Goal: Transaction & Acquisition: Purchase product/service

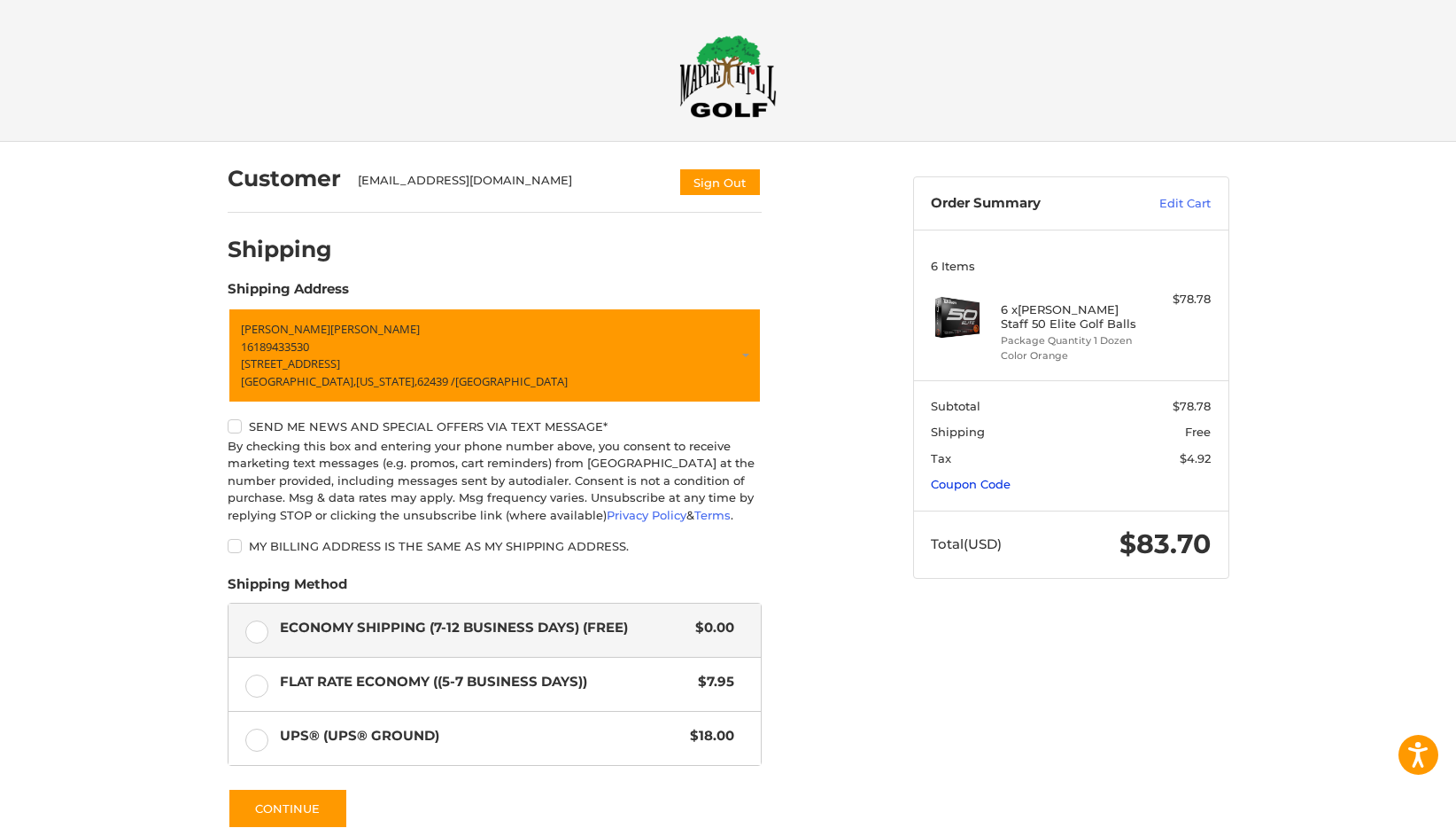
click at [973, 482] on link "Coupon Code" at bounding box center [971, 484] width 80 height 14
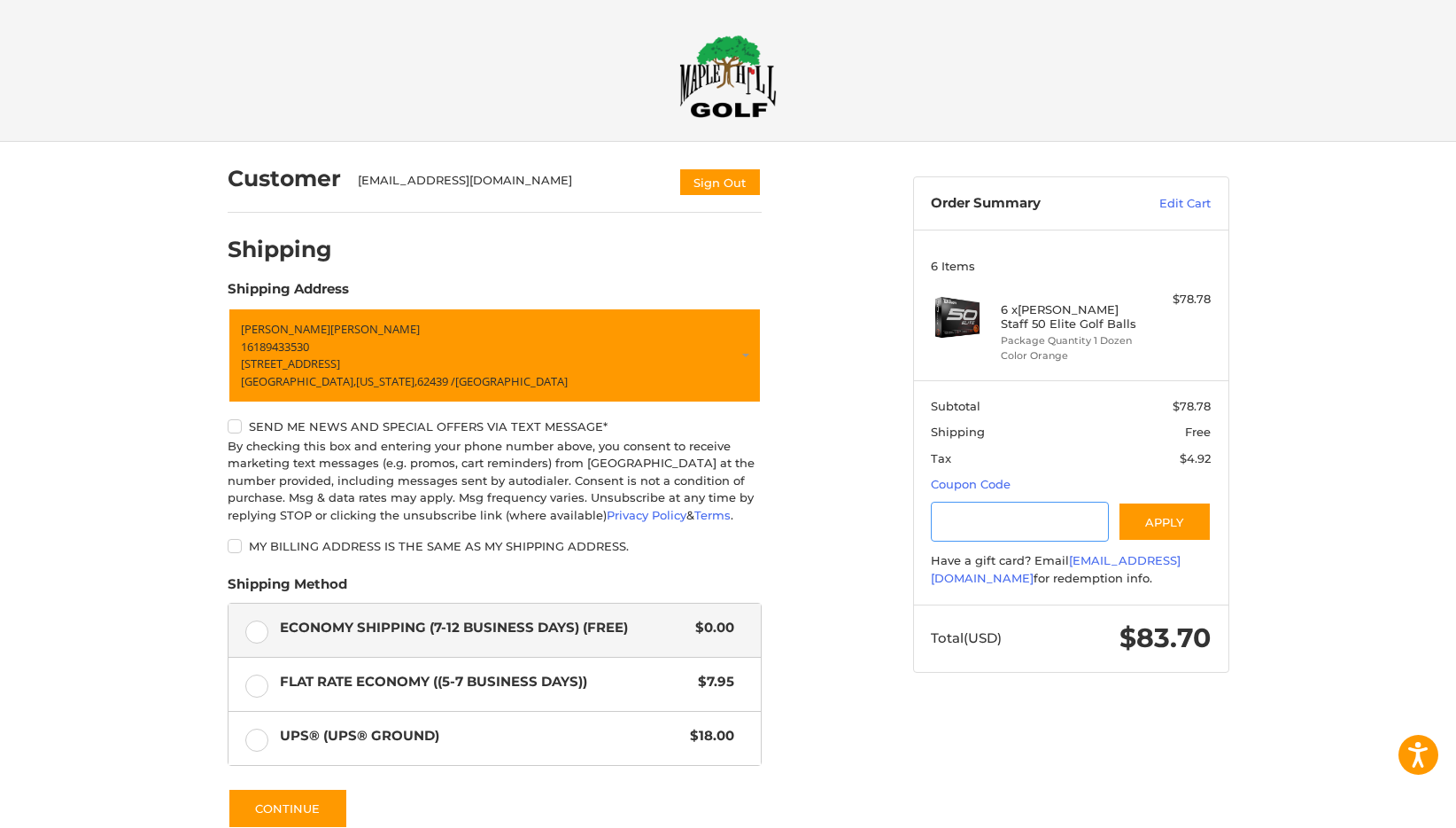
click at [951, 535] on input "Gift Certificate or Coupon Code" at bounding box center [1020, 521] width 178 height 40
type input "*********"
click at [1155, 527] on button "Apply" at bounding box center [1165, 521] width 94 height 40
